Goal: Navigation & Orientation: Find specific page/section

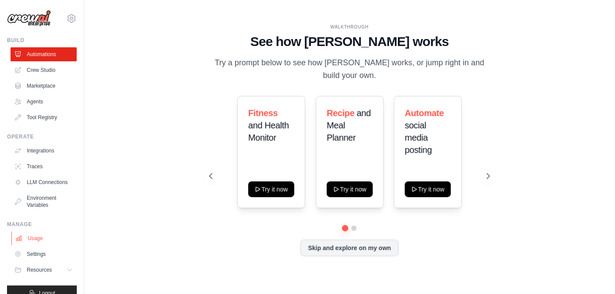
click at [42, 241] on link "Usage" at bounding box center [44, 239] width 66 height 14
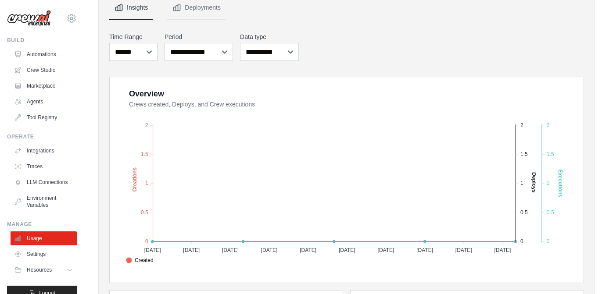
scroll to position [90, 0]
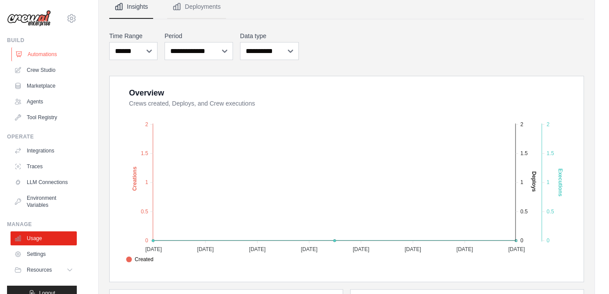
click at [37, 54] on link "Automations" at bounding box center [44, 54] width 66 height 14
